Goal: Check status: Check status

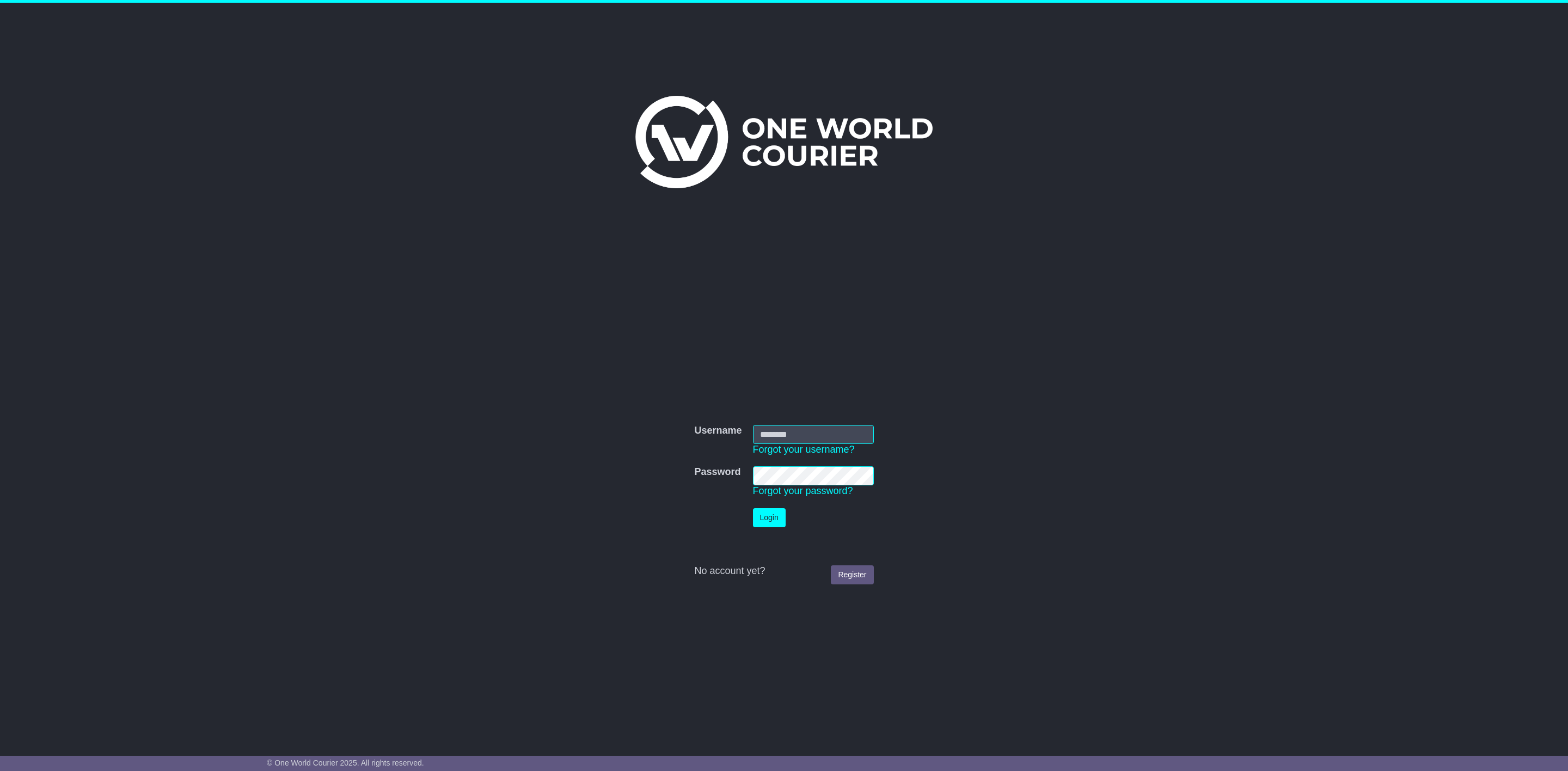
type input "**********"
click at [767, 524] on button "Login" at bounding box center [769, 518] width 32 height 19
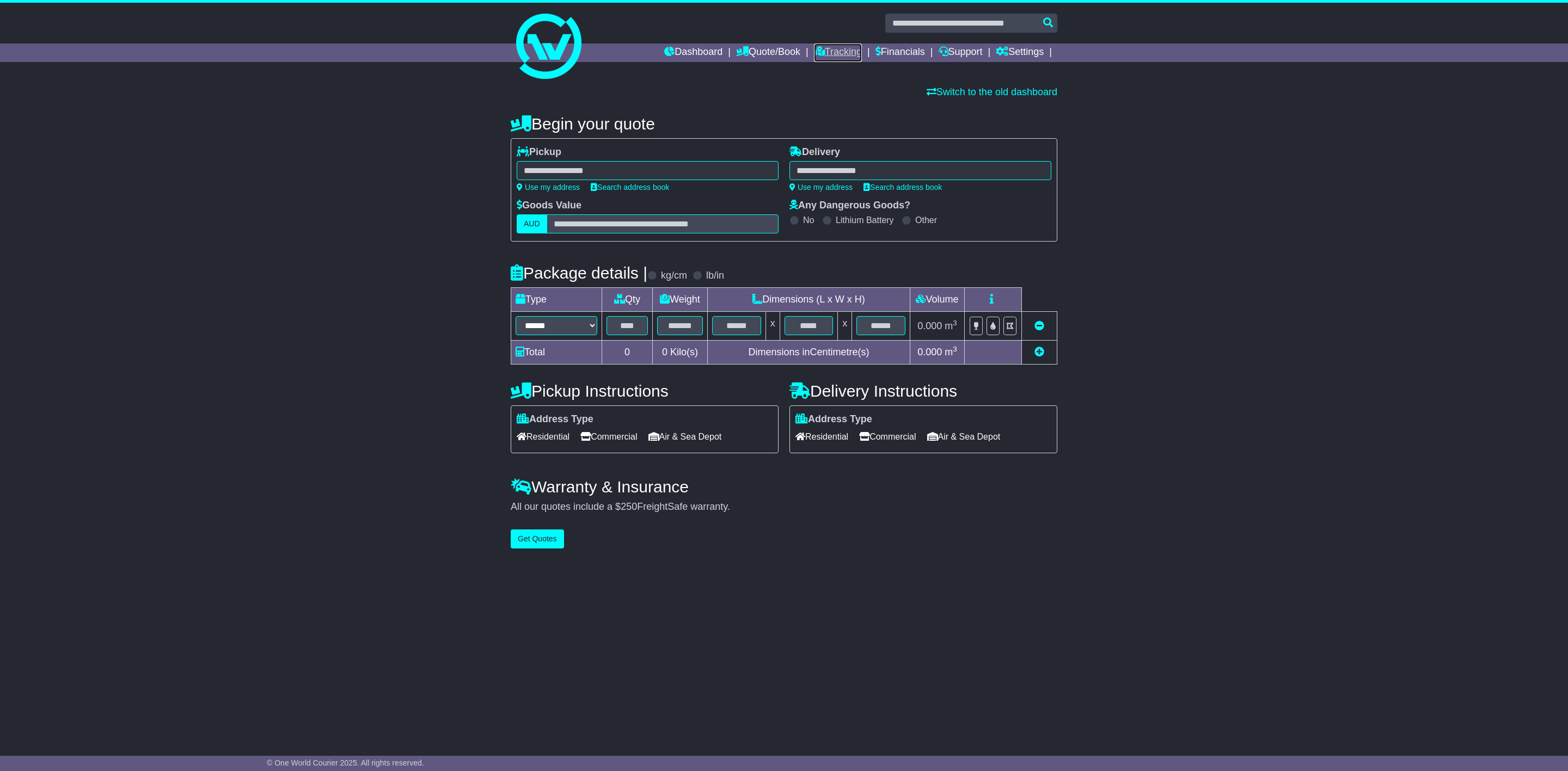
click at [846, 51] on link "Tracking" at bounding box center [838, 53] width 48 height 19
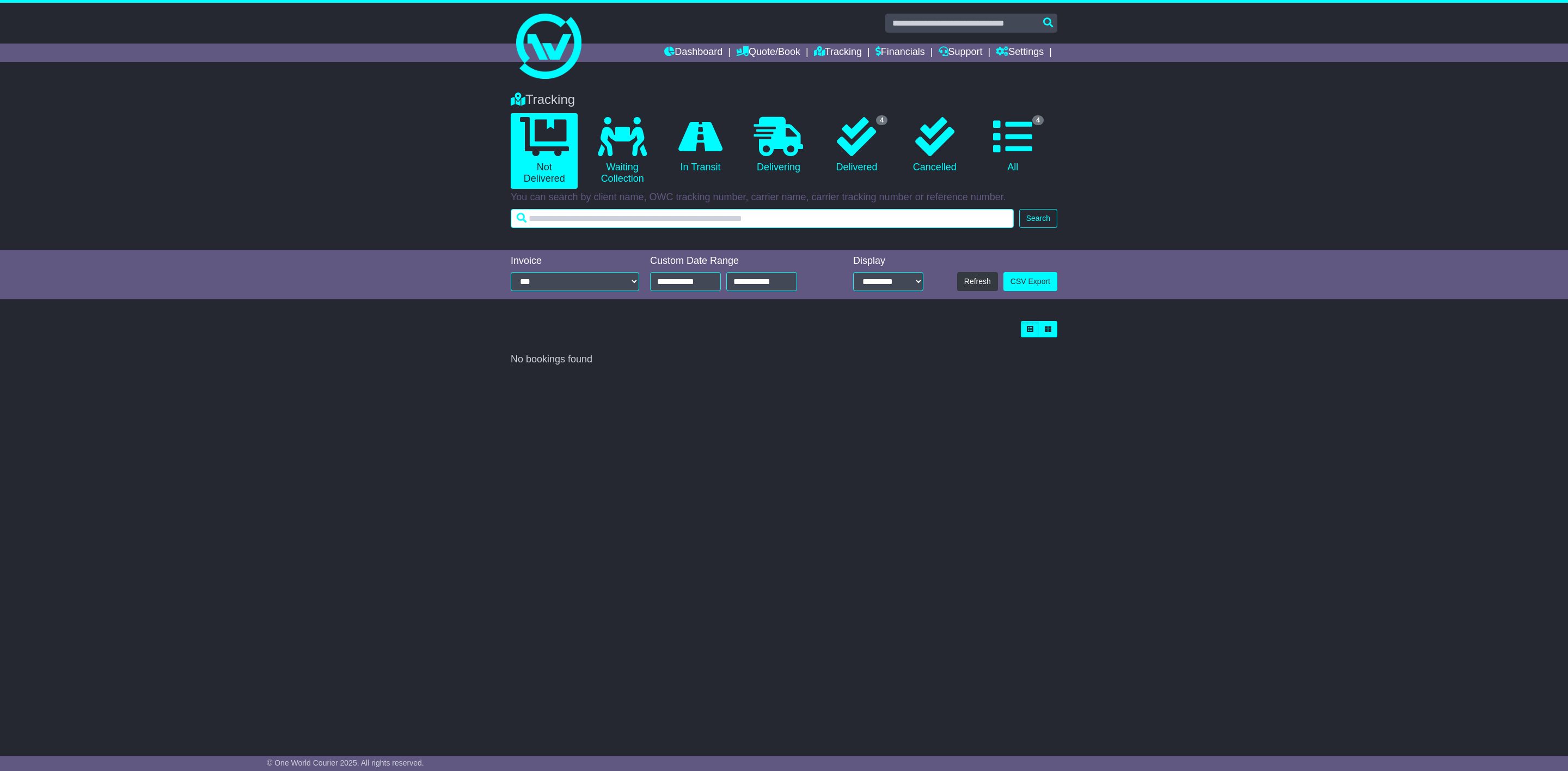
click at [718, 224] on input "text" at bounding box center [762, 218] width 503 height 19
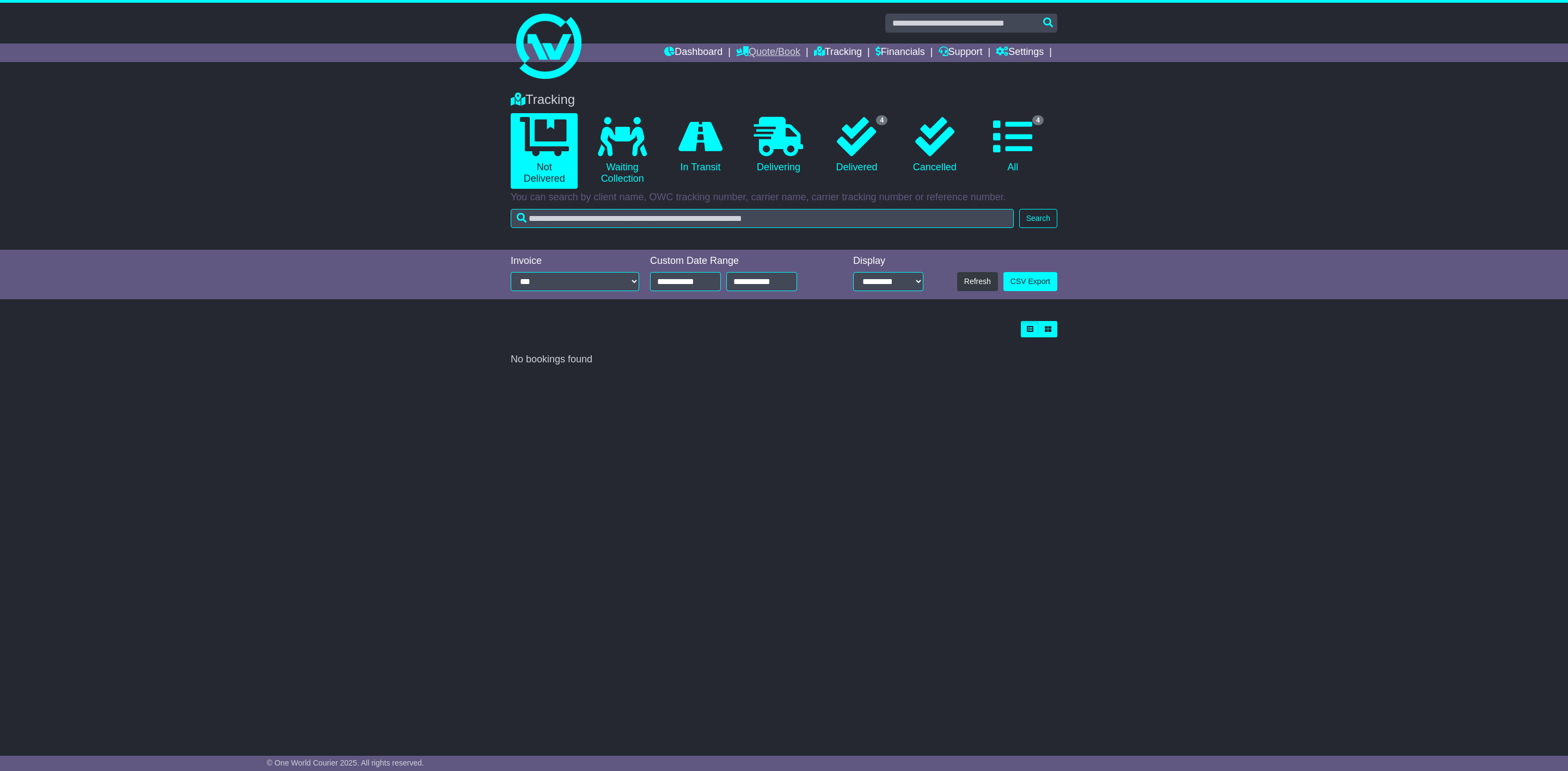
drag, startPoint x: 755, startPoint y: 49, endPoint x: 771, endPoint y: 48, distance: 16.0
click at [755, 49] on link "Quote/Book" at bounding box center [767, 53] width 64 height 19
click at [689, 51] on link "Dashboard" at bounding box center [693, 53] width 58 height 19
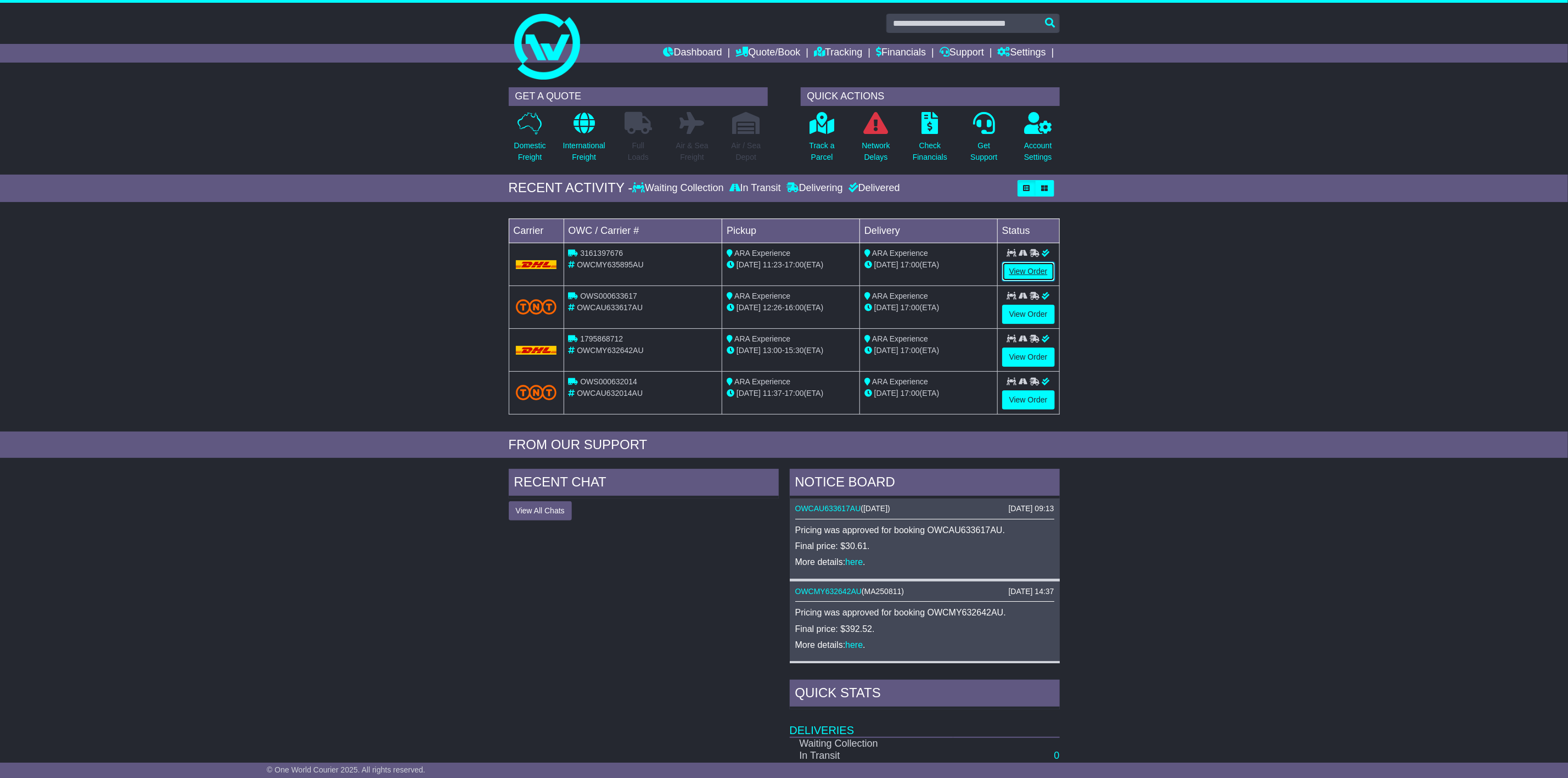
click at [1035, 274] on link "View Order" at bounding box center [1028, 271] width 52 height 19
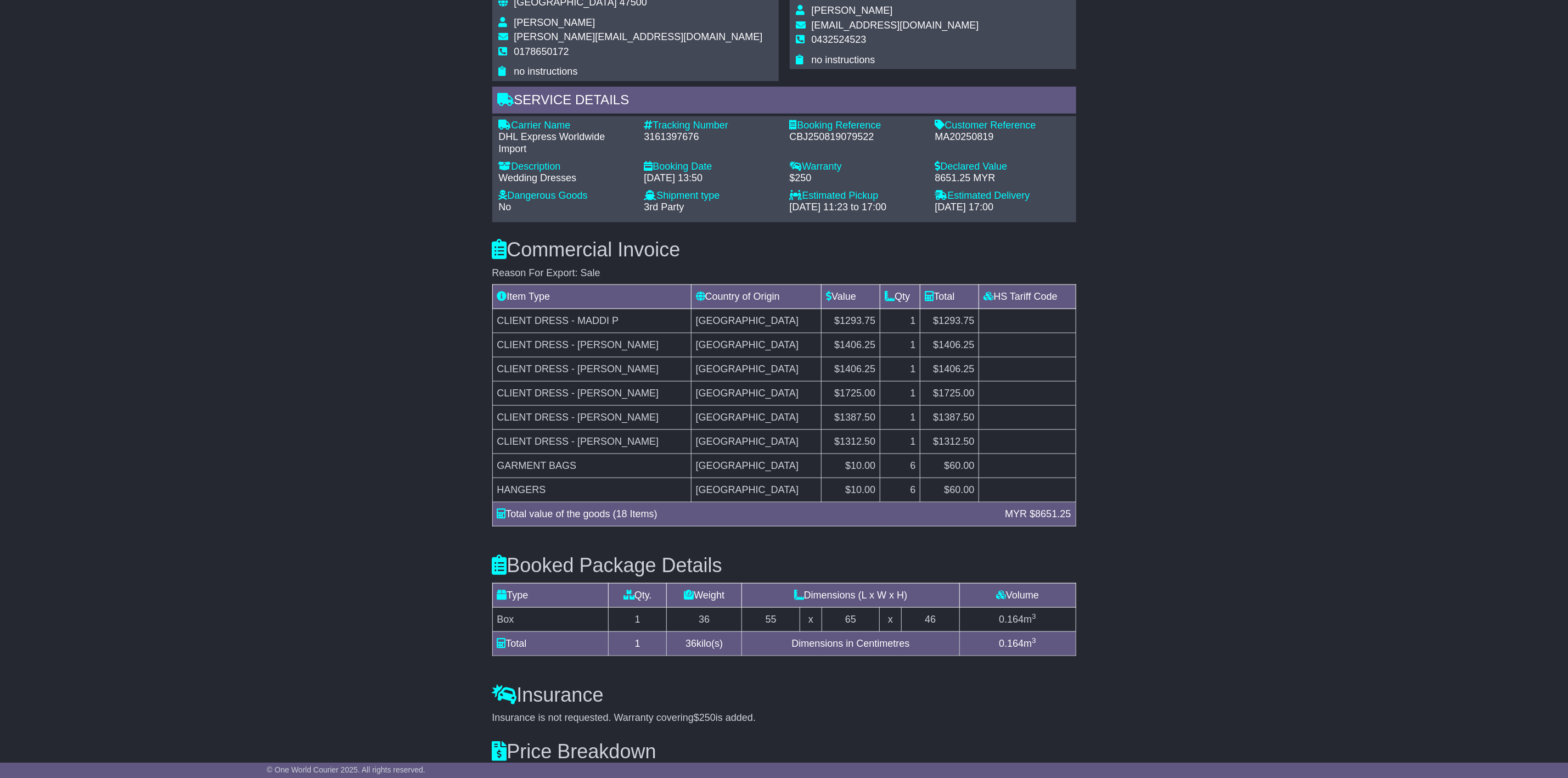
scroll to position [438, 0]
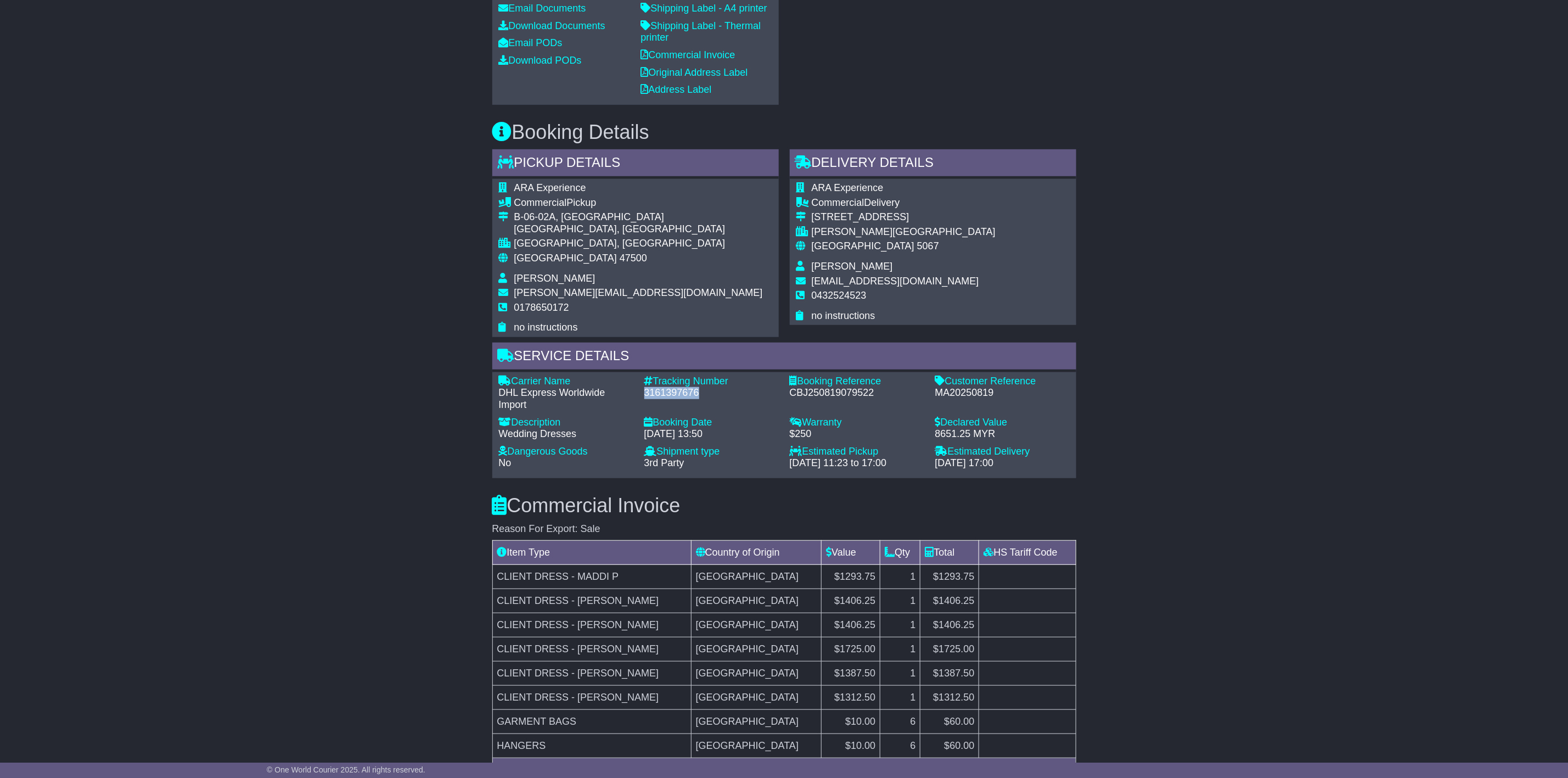
drag, startPoint x: 643, startPoint y: 391, endPoint x: 720, endPoint y: 387, distance: 77.1
click at [720, 387] on div "Tracking Number - 3161397676" at bounding box center [711, 393] width 145 height 36
copy div "3161397676"
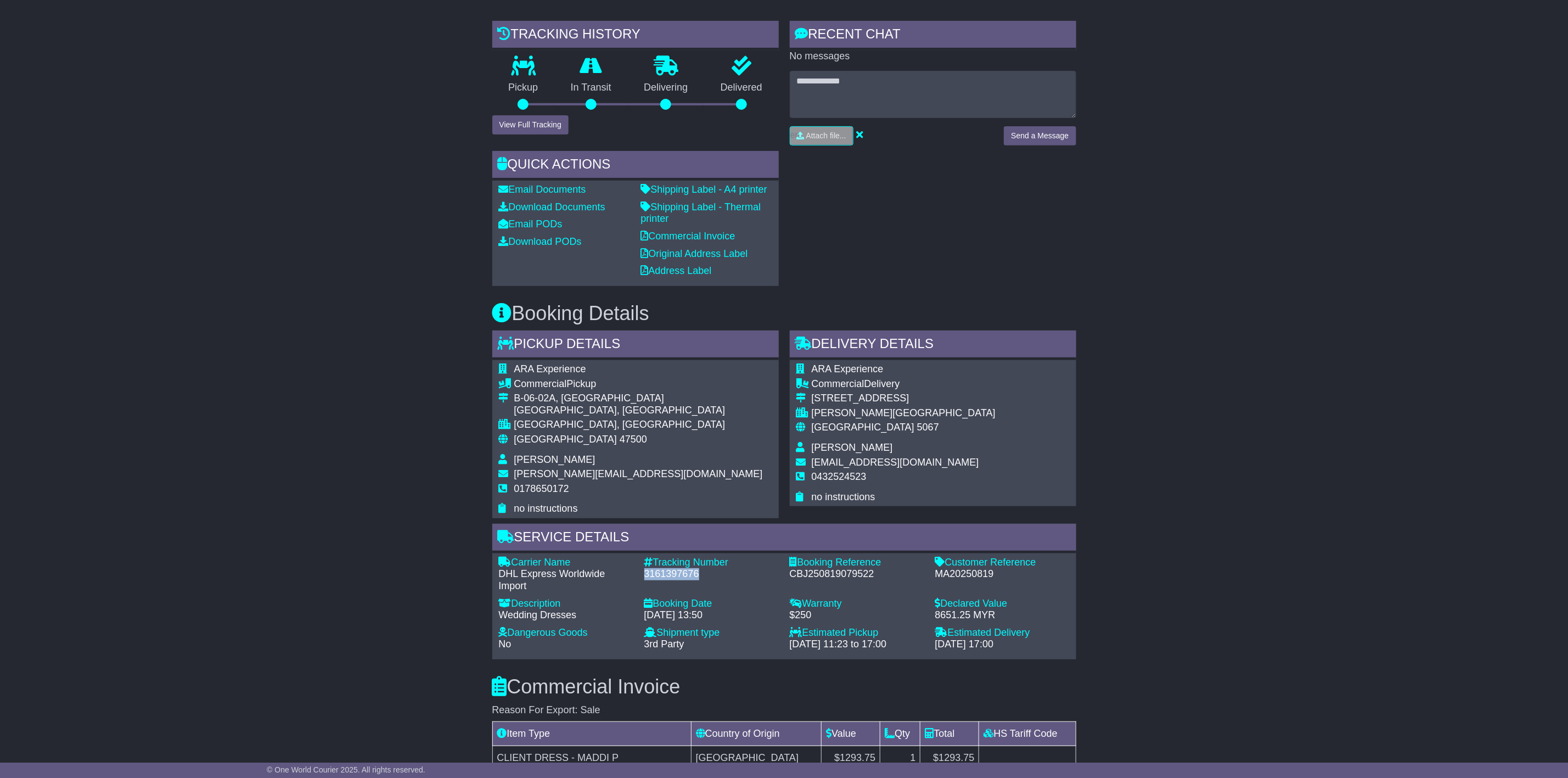
scroll to position [0, 0]
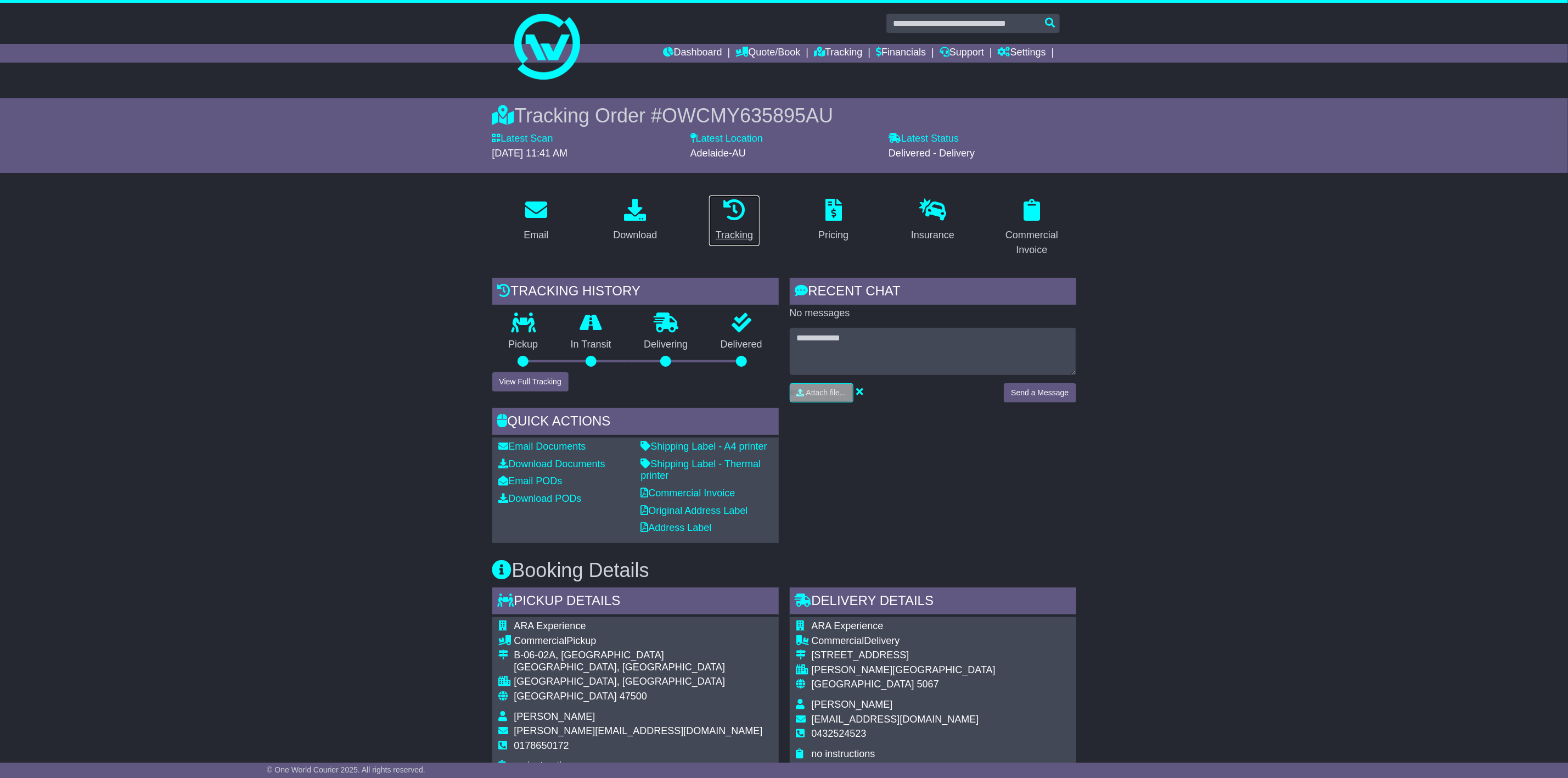
drag, startPoint x: 748, startPoint y: 222, endPoint x: 753, endPoint y: 222, distance: 5.0
click at [748, 222] on p at bounding box center [734, 210] width 37 height 24
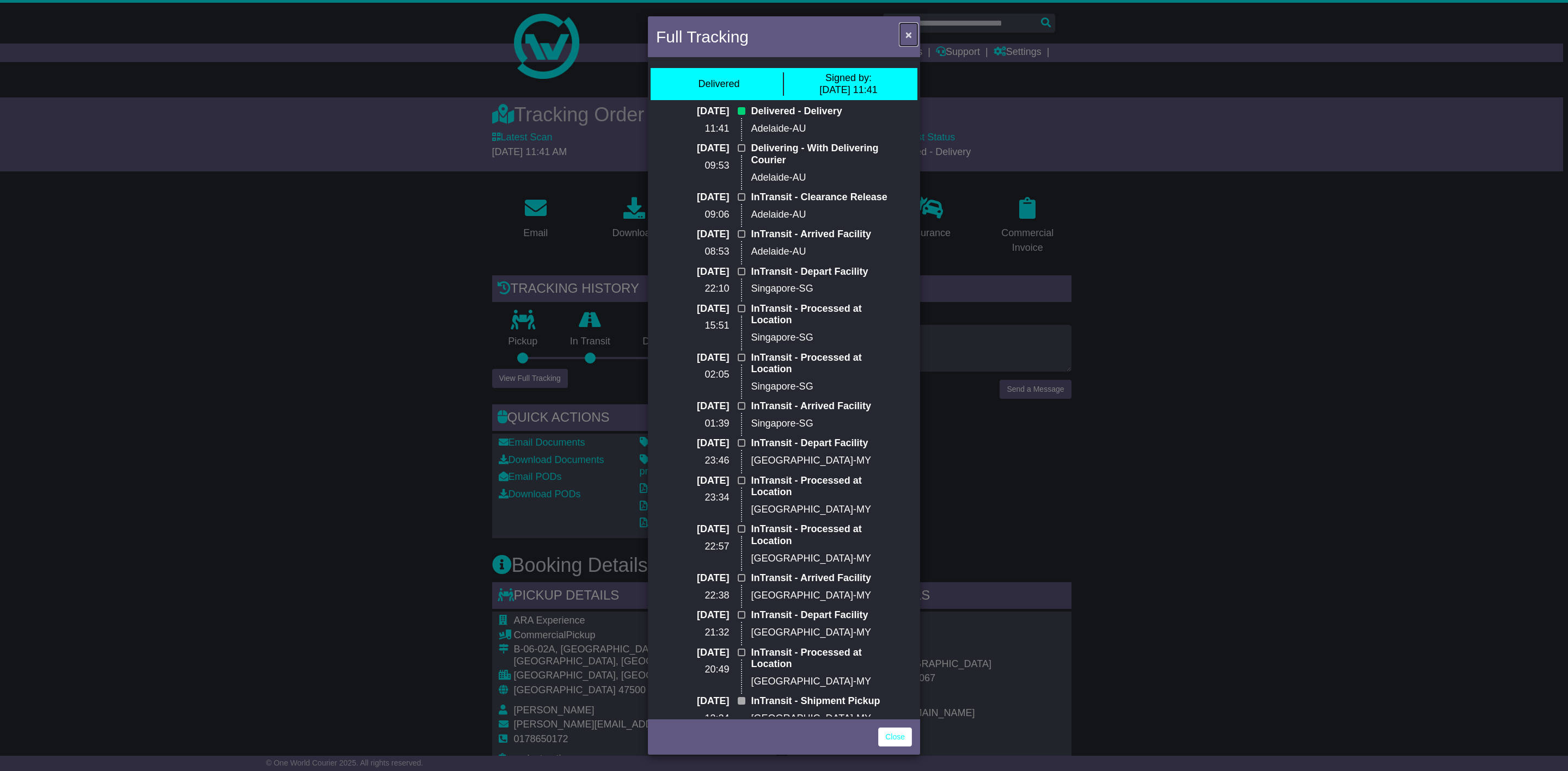
click at [907, 38] on span "×" at bounding box center [909, 35] width 7 height 13
